Goal: Task Accomplishment & Management: Use online tool/utility

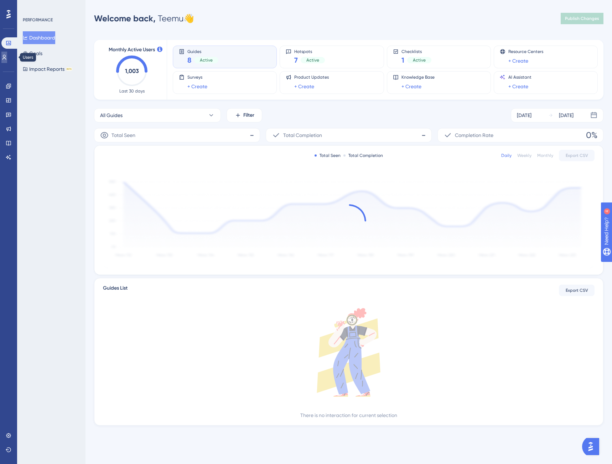
click at [7, 56] on icon at bounding box center [4, 57] width 6 height 6
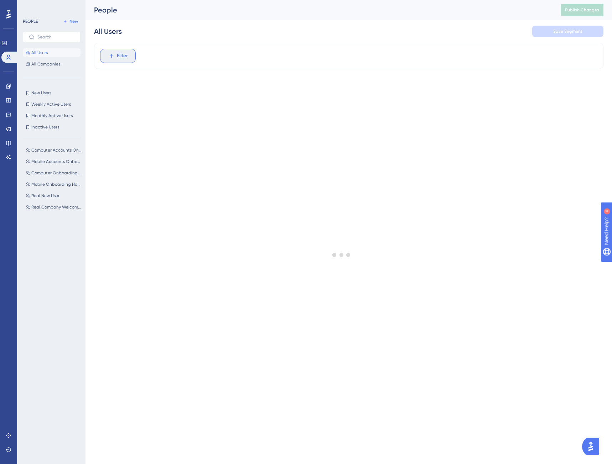
click at [122, 56] on span "Filter" at bounding box center [122, 56] width 11 height 9
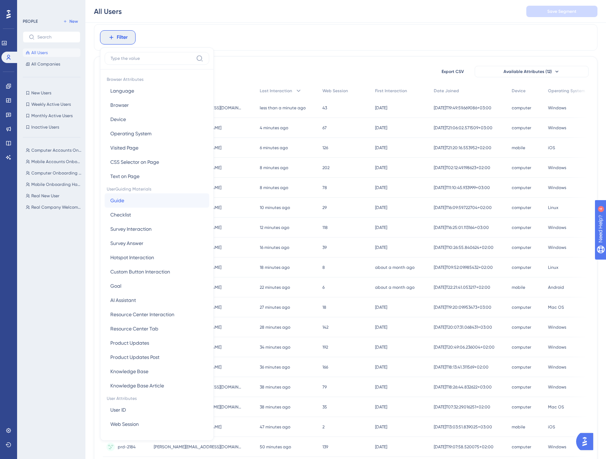
click at [137, 195] on button "Guide Guide" at bounding box center [157, 200] width 105 height 14
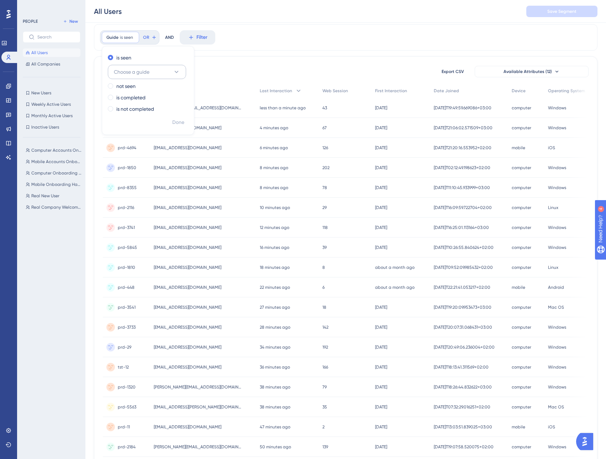
click at [136, 76] on button "Choose a guide" at bounding box center [147, 72] width 78 height 14
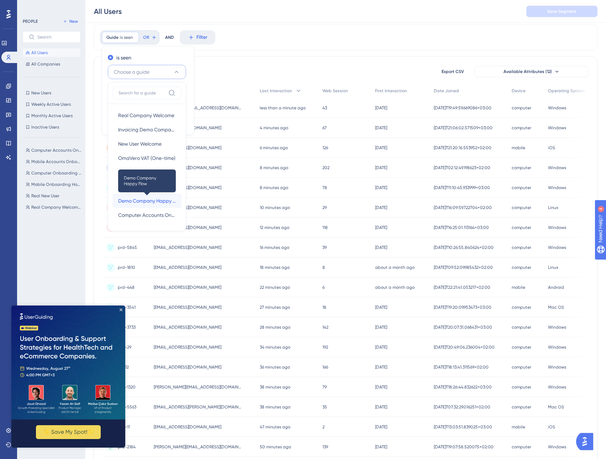
click at [142, 201] on span "Demo Company Happy Flow" at bounding box center [147, 201] width 58 height 9
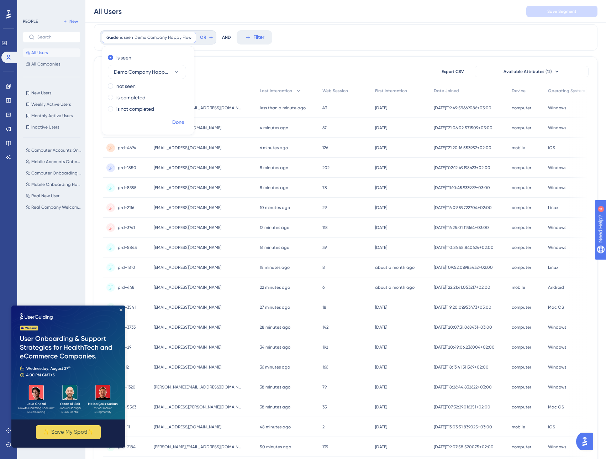
click at [173, 123] on span "Done" at bounding box center [178, 122] width 12 height 9
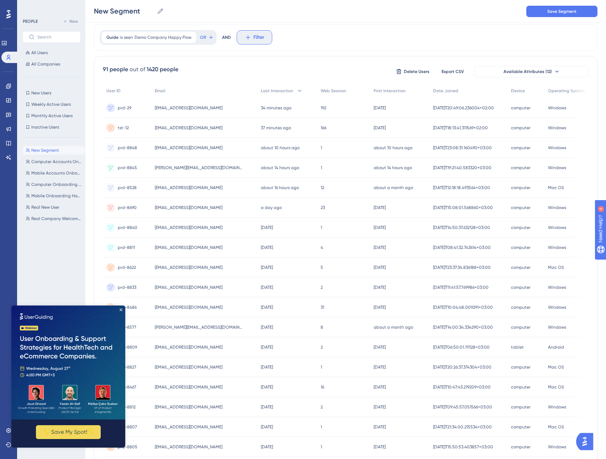
click at [249, 40] on icon at bounding box center [248, 37] width 6 height 6
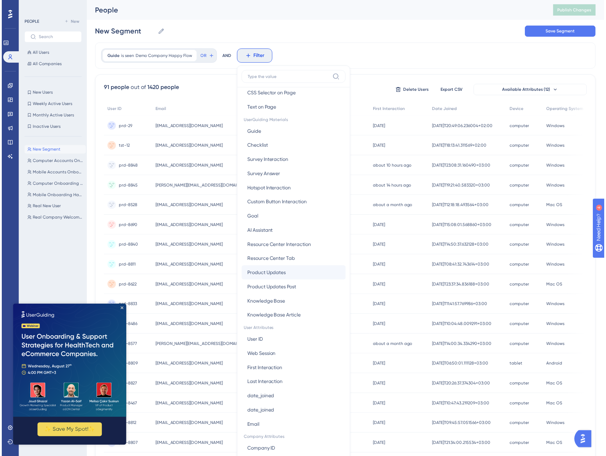
scroll to position [119, 0]
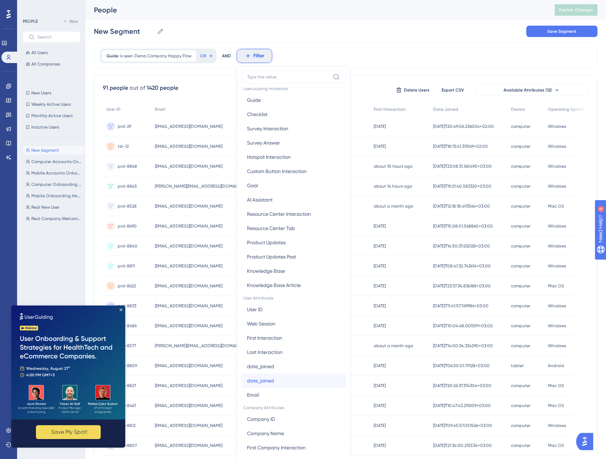
click at [278, 381] on button "date_joined date_joined" at bounding box center [293, 381] width 105 height 14
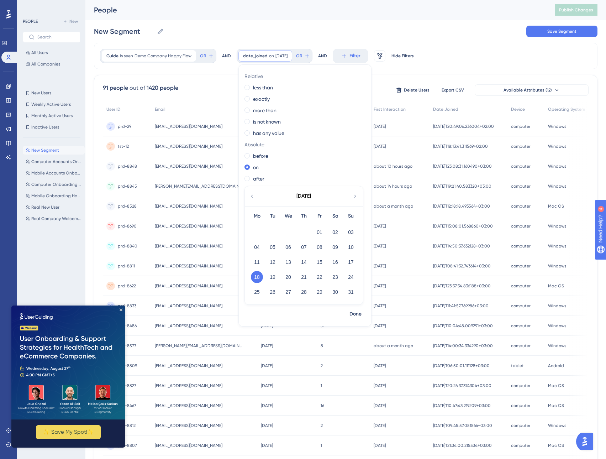
click at [252, 198] on icon at bounding box center [252, 196] width 6 height 6
click at [300, 293] on button "31" at bounding box center [304, 292] width 12 height 12
click at [354, 316] on span "Done" at bounding box center [356, 314] width 12 height 9
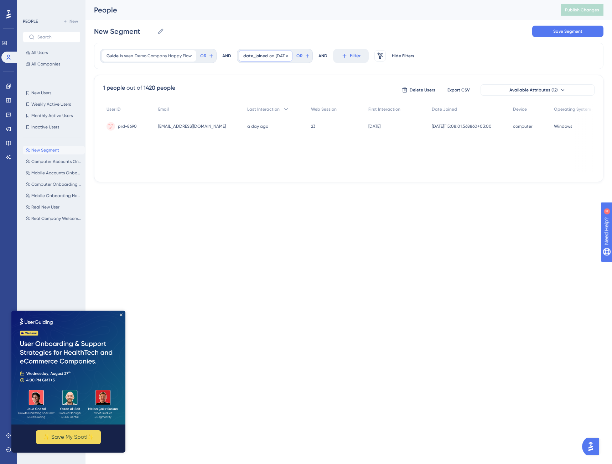
click at [288, 57] on span "[DATE]" at bounding box center [282, 56] width 12 height 6
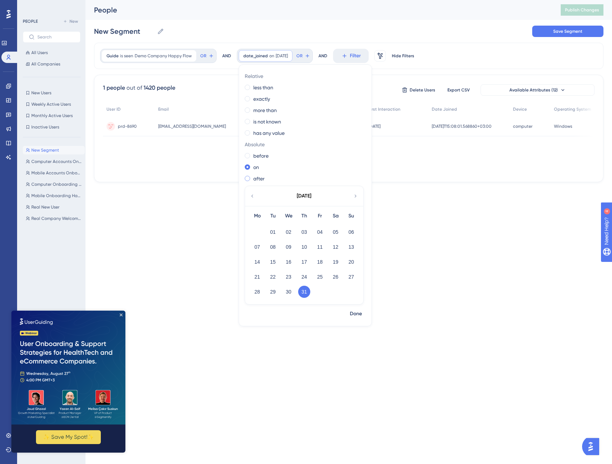
click at [250, 181] on div "after" at bounding box center [304, 178] width 118 height 9
click at [288, 293] on button "30" at bounding box center [288, 292] width 12 height 12
click at [346, 313] on button "Done" at bounding box center [356, 314] width 20 height 13
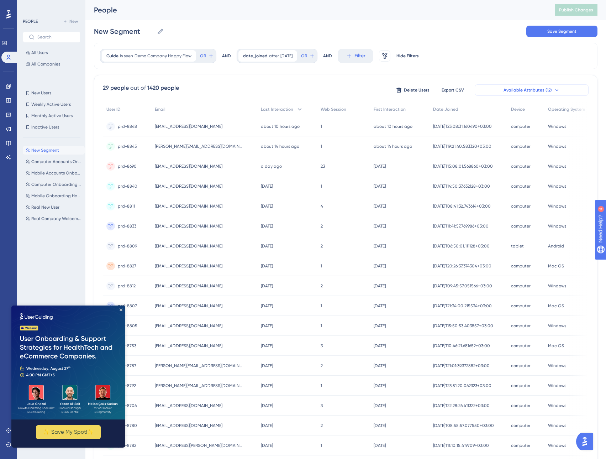
click at [502, 86] on button "Available Attributes (12)" at bounding box center [532, 89] width 114 height 11
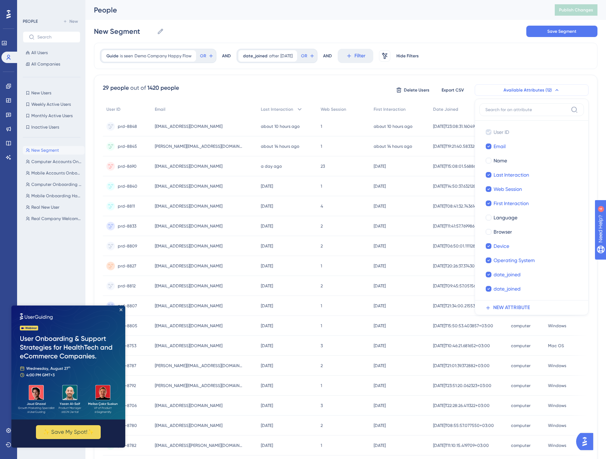
click at [502, 86] on button "Available Attributes (12)" at bounding box center [532, 89] width 114 height 11
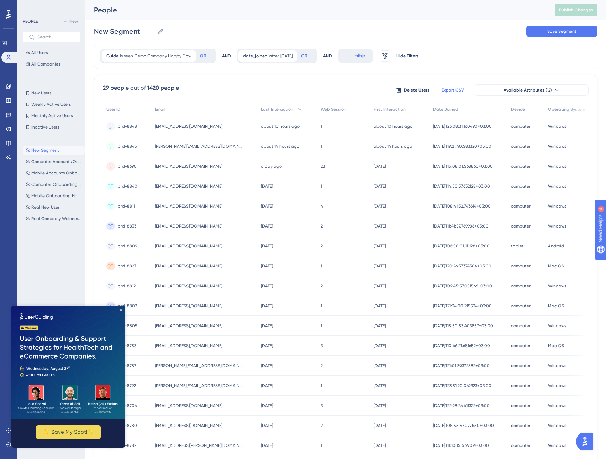
click at [454, 89] on span "Export CSV" at bounding box center [453, 90] width 22 height 6
click at [162, 59] on div "Guide is seen Demo Company Happy Flow Demo Company Happy Flow Remove" at bounding box center [149, 55] width 94 height 11
click at [124, 87] on span "Demo Company Happy Flow" at bounding box center [142, 90] width 56 height 9
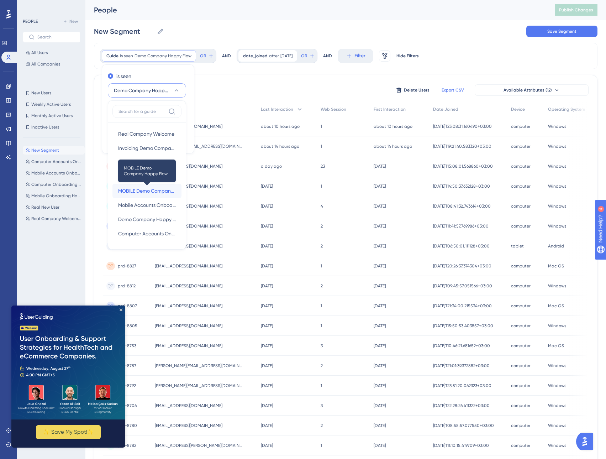
click at [151, 188] on span "MOBILE Demo Company Happy Flow" at bounding box center [147, 191] width 58 height 9
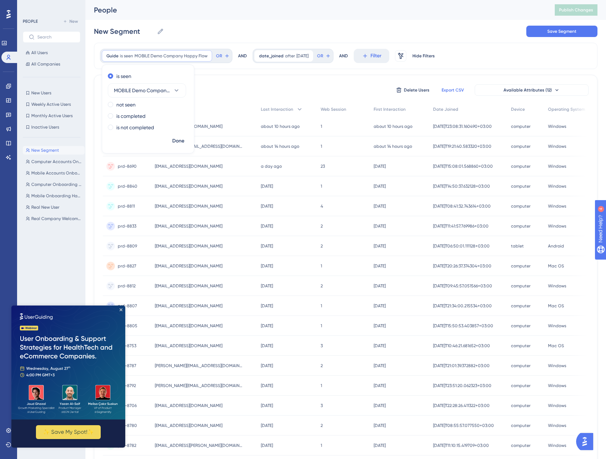
click at [182, 141] on span "Done" at bounding box center [178, 141] width 12 height 9
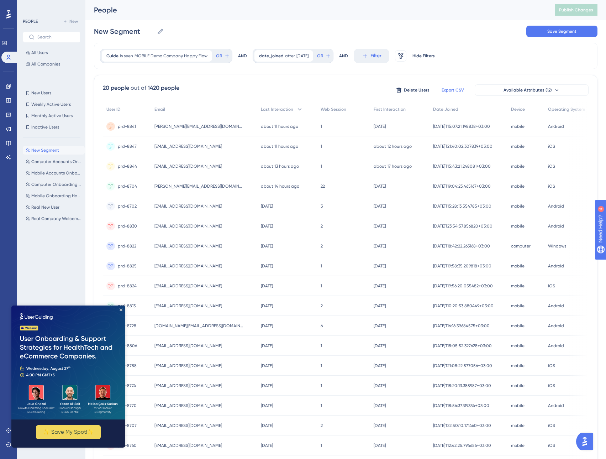
click at [448, 91] on span "Export CSV" at bounding box center [453, 90] width 22 height 6
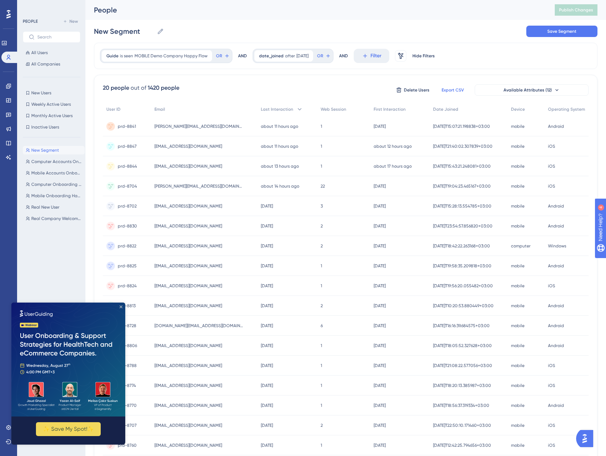
click at [120, 308] on icon "Close Preview" at bounding box center [121, 307] width 3 height 3
